Goal: Task Accomplishment & Management: Use online tool/utility

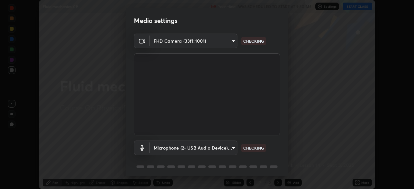
scroll to position [23, 0]
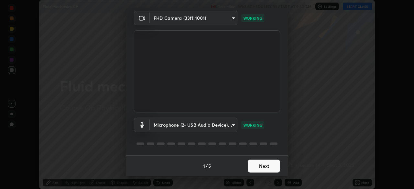
click at [268, 167] on button "Next" at bounding box center [264, 166] width 32 height 13
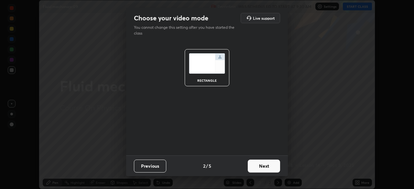
click at [271, 167] on button "Next" at bounding box center [264, 166] width 32 height 13
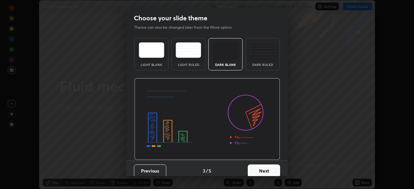
click at [273, 167] on button "Next" at bounding box center [264, 170] width 32 height 13
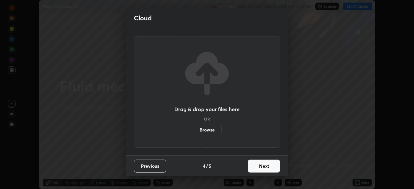
click at [272, 170] on button "Next" at bounding box center [264, 166] width 32 height 13
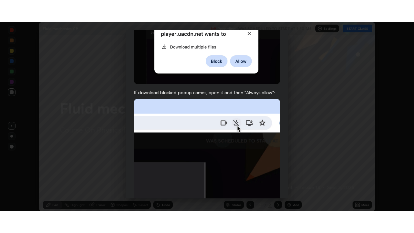
scroll to position [155, 0]
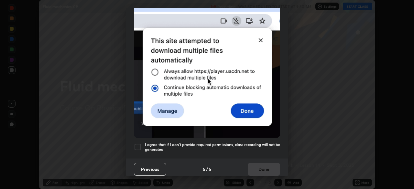
click at [265, 142] on h5 "I agree that if I don't provide required permissions, class recording will not …" at bounding box center [212, 147] width 135 height 10
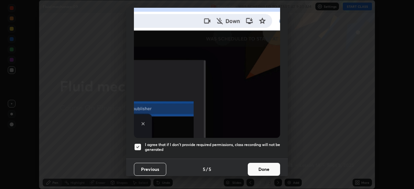
click at [272, 166] on button "Done" at bounding box center [264, 169] width 32 height 13
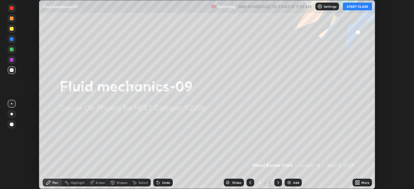
click at [358, 8] on button "START CLASS" at bounding box center [357, 7] width 29 height 8
click at [356, 183] on icon at bounding box center [356, 184] width 2 height 2
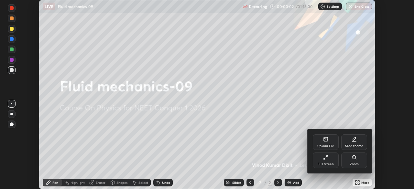
click at [331, 162] on div "Full screen" at bounding box center [325, 161] width 26 height 16
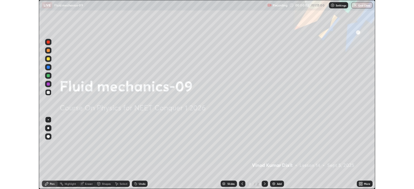
scroll to position [233, 414]
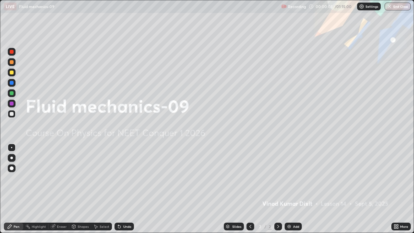
click at [295, 189] on div "Add" at bounding box center [296, 226] width 6 height 3
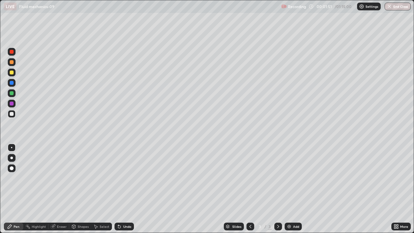
click at [13, 73] on div at bounding box center [12, 72] width 4 height 4
click at [63, 189] on div "Eraser" at bounding box center [62, 226] width 10 height 3
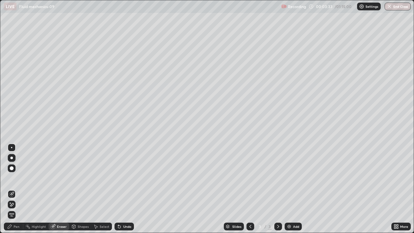
click at [18, 189] on div "Pen" at bounding box center [17, 226] width 6 height 3
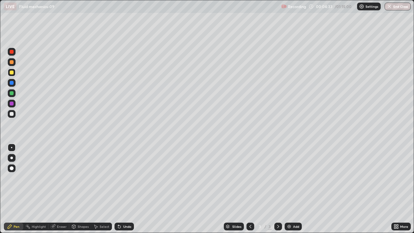
click at [11, 114] on div at bounding box center [12, 114] width 4 height 4
click at [12, 73] on div at bounding box center [12, 72] width 4 height 4
click at [293, 189] on div "Add" at bounding box center [296, 226] width 6 height 3
click at [85, 189] on div "Shapes" at bounding box center [83, 226] width 11 height 3
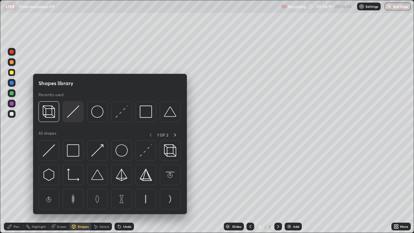
click at [73, 116] on img at bounding box center [73, 111] width 12 height 12
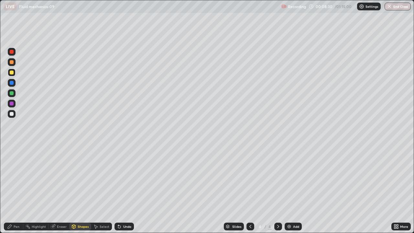
click at [18, 189] on div "Pen" at bounding box center [17, 226] width 6 height 3
click at [13, 112] on div at bounding box center [12, 114] width 4 height 4
click at [84, 189] on div "Shapes" at bounding box center [83, 226] width 11 height 3
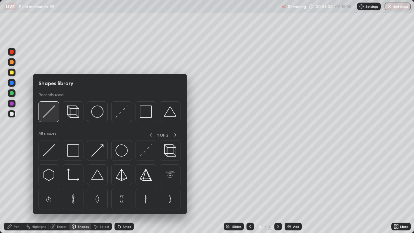
click at [54, 114] on img at bounding box center [49, 111] width 12 height 12
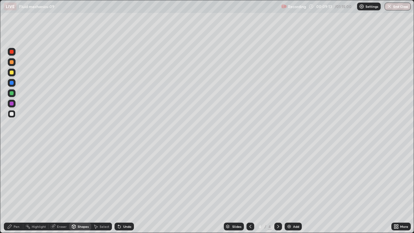
click at [17, 189] on div "Pen" at bounding box center [17, 226] width 6 height 3
click at [12, 93] on div at bounding box center [12, 93] width 4 height 4
click at [13, 114] on div at bounding box center [12, 114] width 4 height 4
click at [293, 189] on div "Add" at bounding box center [296, 226] width 6 height 3
click at [14, 76] on div at bounding box center [12, 73] width 8 height 8
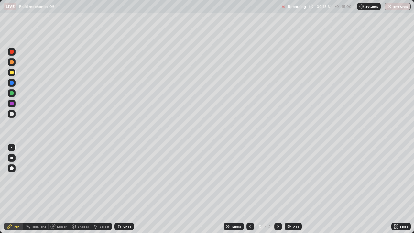
click at [80, 189] on div "Shapes" at bounding box center [83, 226] width 11 height 3
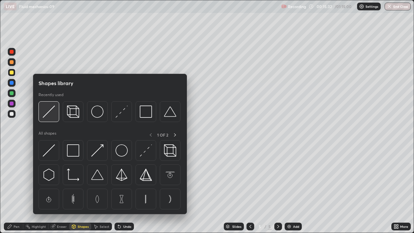
click at [54, 115] on img at bounding box center [49, 111] width 12 height 12
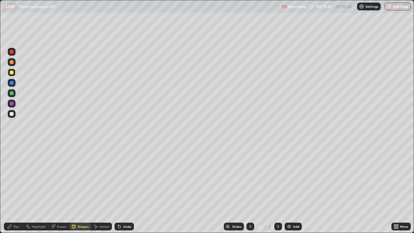
click at [61, 189] on div "Eraser" at bounding box center [62, 226] width 10 height 3
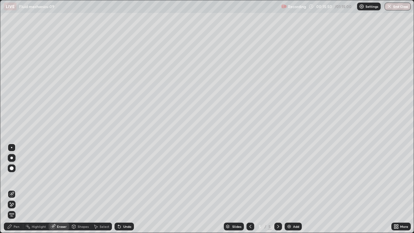
click at [18, 189] on div "Pen" at bounding box center [17, 226] width 6 height 3
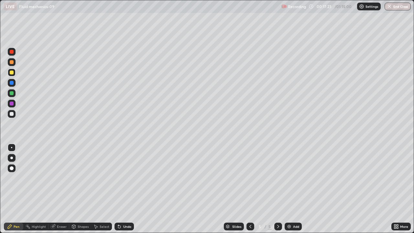
click at [12, 114] on div at bounding box center [12, 114] width 4 height 4
click at [13, 94] on div at bounding box center [12, 93] width 4 height 4
click at [294, 189] on div "Add" at bounding box center [296, 226] width 6 height 3
click at [13, 72] on div at bounding box center [12, 72] width 4 height 4
click at [60, 189] on div "Eraser" at bounding box center [62, 226] width 10 height 3
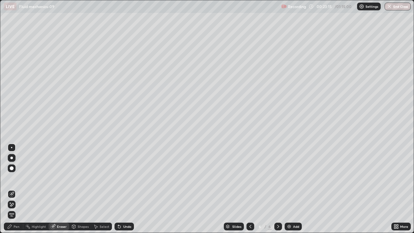
click at [15, 189] on div "Pen" at bounding box center [17, 226] width 6 height 3
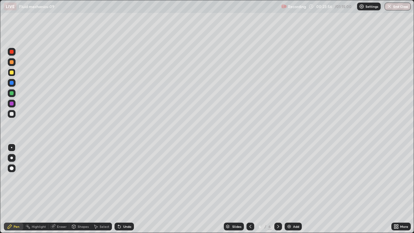
click at [65, 189] on div "Eraser" at bounding box center [62, 226] width 10 height 3
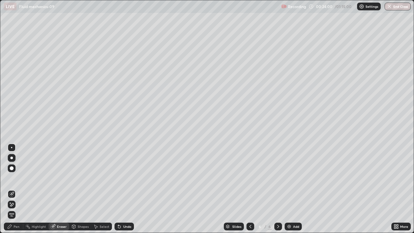
click at [19, 189] on div "Pen" at bounding box center [17, 226] width 6 height 3
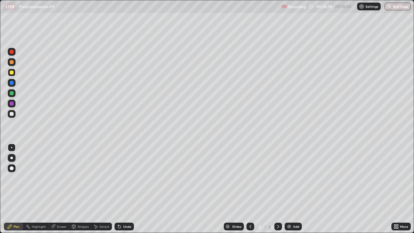
click at [12, 93] on div at bounding box center [12, 93] width 4 height 4
click at [295, 189] on div "Add" at bounding box center [296, 226] width 6 height 3
click at [83, 189] on div "Shapes" at bounding box center [83, 226] width 11 height 3
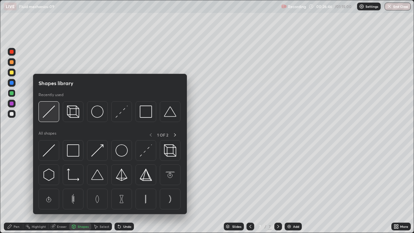
click at [54, 115] on img at bounding box center [49, 111] width 12 height 12
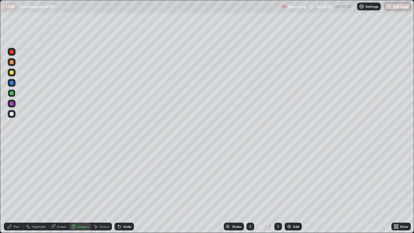
click at [65, 189] on div "Eraser" at bounding box center [62, 226] width 10 height 3
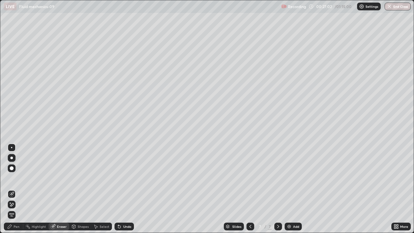
click at [16, 189] on div "Pen" at bounding box center [17, 226] width 6 height 3
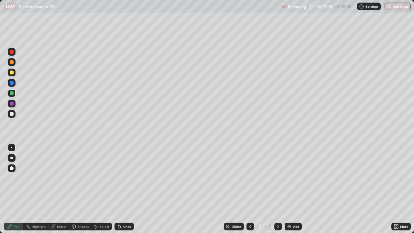
click at [62, 189] on div "Eraser" at bounding box center [62, 226] width 10 height 3
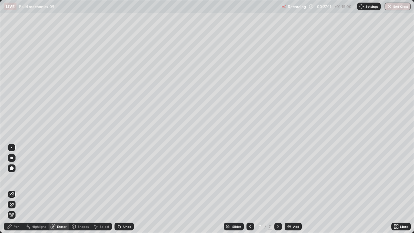
click at [18, 189] on div "Pen" at bounding box center [13, 226] width 19 height 8
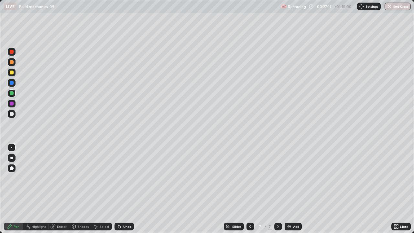
click at [14, 114] on div at bounding box center [12, 114] width 8 height 8
click at [296, 189] on div "Add" at bounding box center [292, 226] width 17 height 8
click at [12, 73] on div at bounding box center [12, 72] width 4 height 4
click at [296, 189] on div "Add" at bounding box center [296, 226] width 6 height 3
click at [293, 189] on div "Add" at bounding box center [292, 226] width 17 height 8
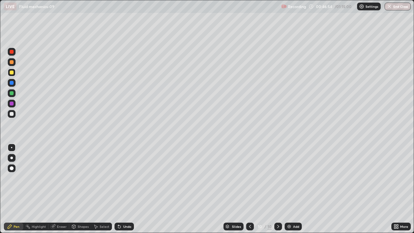
click at [295, 189] on div "Add" at bounding box center [296, 226] width 6 height 3
click at [293, 189] on div "Add" at bounding box center [296, 226] width 6 height 3
click at [81, 189] on div "Shapes" at bounding box center [83, 226] width 11 height 3
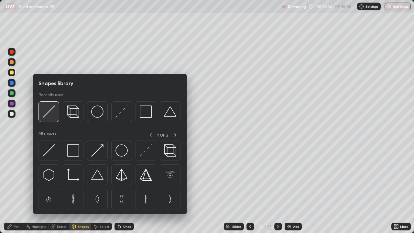
click at [52, 117] on img at bounding box center [49, 111] width 12 height 12
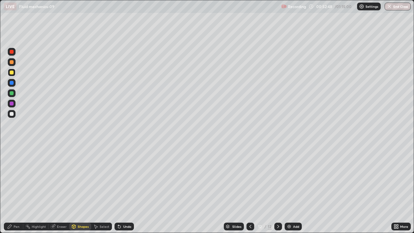
click at [62, 189] on div "Eraser" at bounding box center [62, 226] width 10 height 3
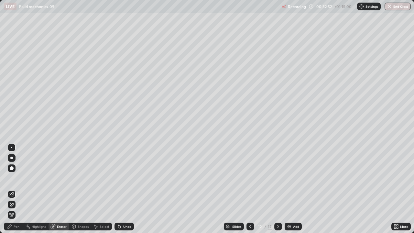
click at [16, 189] on div "Pen" at bounding box center [17, 226] width 6 height 3
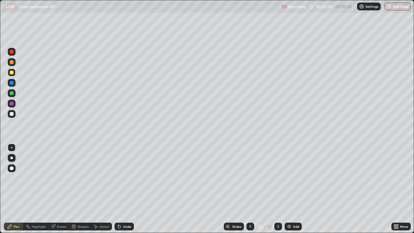
click at [13, 113] on div at bounding box center [12, 114] width 4 height 4
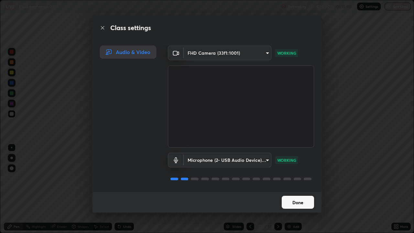
click at [293, 189] on button "Done" at bounding box center [297, 201] width 32 height 13
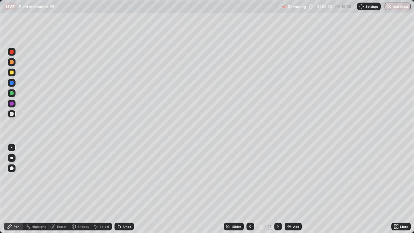
click at [391, 9] on button "End Class" at bounding box center [397, 7] width 26 height 8
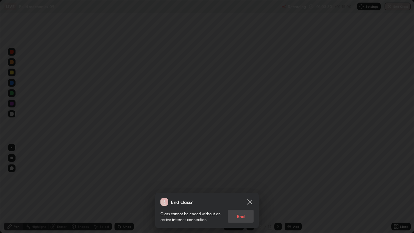
click at [238, 189] on div "Class cannot be ended without an active internet connection. End" at bounding box center [206, 214] width 93 height 17
click at [236, 189] on div "Class cannot be ended without an active internet connection. End" at bounding box center [206, 214] width 93 height 17
click at [234, 189] on div "Class cannot be ended without an active internet connection. End" at bounding box center [206, 214] width 93 height 17
click at [240, 189] on div "Class cannot be ended without an active internet connection. End" at bounding box center [206, 214] width 93 height 17
click at [239, 189] on div "Class cannot be ended without an active internet connection. End" at bounding box center [206, 214] width 93 height 17
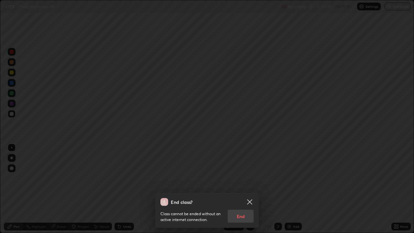
click at [238, 189] on div "Class cannot be ended without an active internet connection. End" at bounding box center [206, 214] width 93 height 17
click at [239, 189] on div "Class cannot be ended without an active internet connection. End" at bounding box center [206, 214] width 93 height 17
click at [210, 103] on div "End class? Class cannot be ended without an active internet connection. End" at bounding box center [207, 116] width 414 height 233
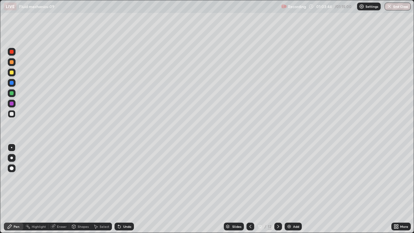
click at [389, 8] on img "button" at bounding box center [388, 6] width 5 height 5
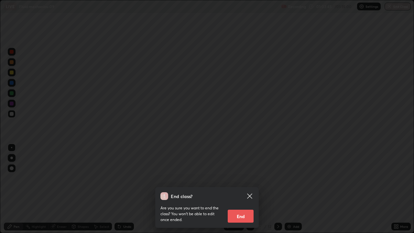
click at [236, 189] on button "End" at bounding box center [240, 215] width 26 height 13
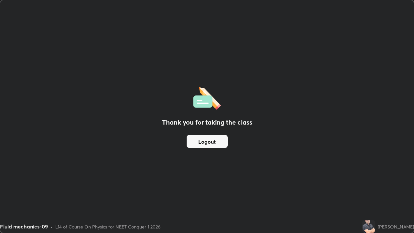
click at [208, 144] on button "Logout" at bounding box center [206, 141] width 41 height 13
click at [207, 141] on button "Logout" at bounding box center [206, 141] width 41 height 13
click at [193, 174] on div "Thank you for taking the class Logout" at bounding box center [206, 116] width 413 height 232
click at [207, 144] on button "Logout" at bounding box center [206, 141] width 41 height 13
click at [218, 140] on button "Logout" at bounding box center [206, 141] width 41 height 13
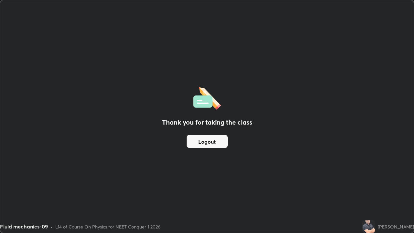
click at [216, 143] on button "Logout" at bounding box center [206, 141] width 41 height 13
click at [217, 143] on button "Logout" at bounding box center [206, 141] width 41 height 13
click at [216, 145] on button "Logout" at bounding box center [206, 141] width 41 height 13
click at [212, 146] on button "Logout" at bounding box center [206, 141] width 41 height 13
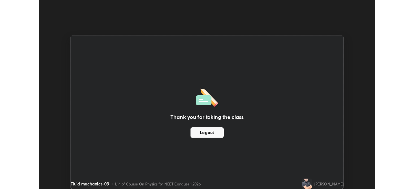
scroll to position [32125, 31900]
